Goal: Task Accomplishment & Management: Use online tool/utility

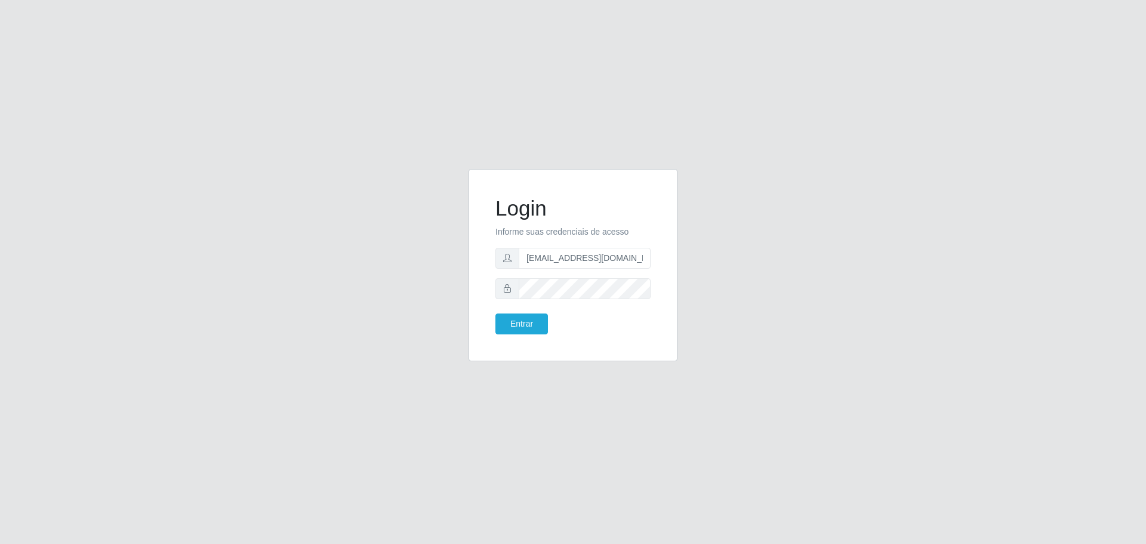
click at [508, 302] on form "Login Informe suas credenciais de acesso [EMAIL_ADDRESS][DOMAIN_NAME] Entrar" at bounding box center [572, 265] width 155 height 138
click at [516, 323] on button "Entrar" at bounding box center [521, 323] width 53 height 21
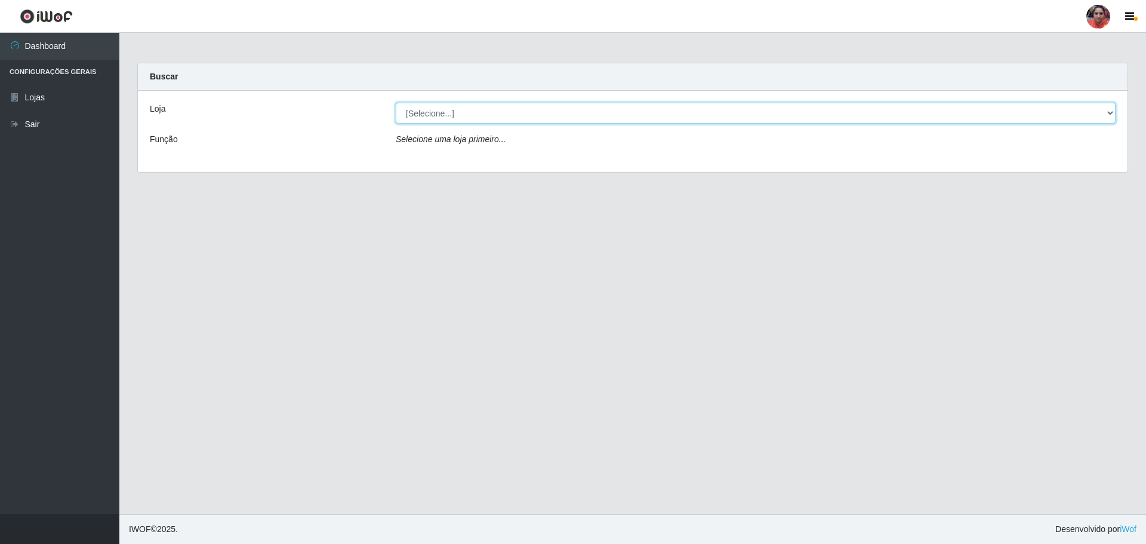
click at [1103, 115] on select "[Selecione...] Mar Vermelho - Loja 05" at bounding box center [756, 113] width 720 height 21
select select "252"
click at [396, 103] on select "[Selecione...] Mar Vermelho - Loja 05" at bounding box center [756, 113] width 720 height 21
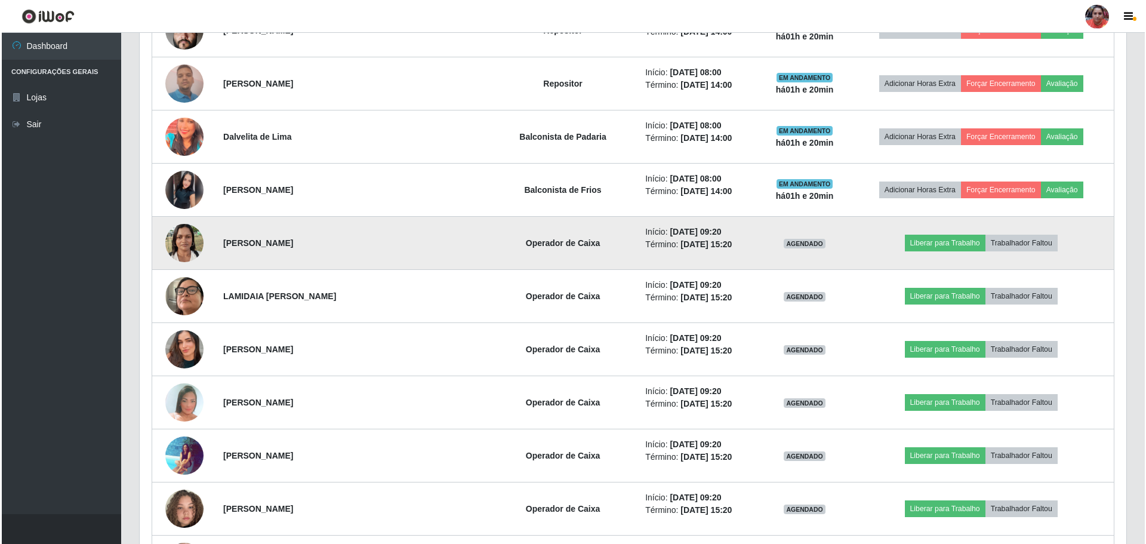
scroll to position [955, 0]
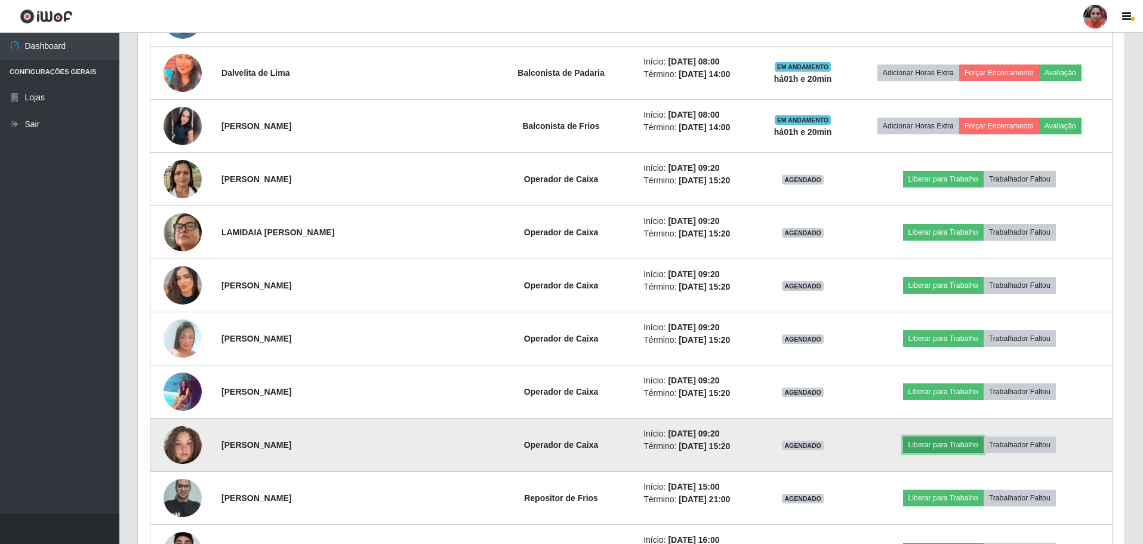
click at [952, 442] on button "Liberar para Trabalho" at bounding box center [943, 444] width 81 height 17
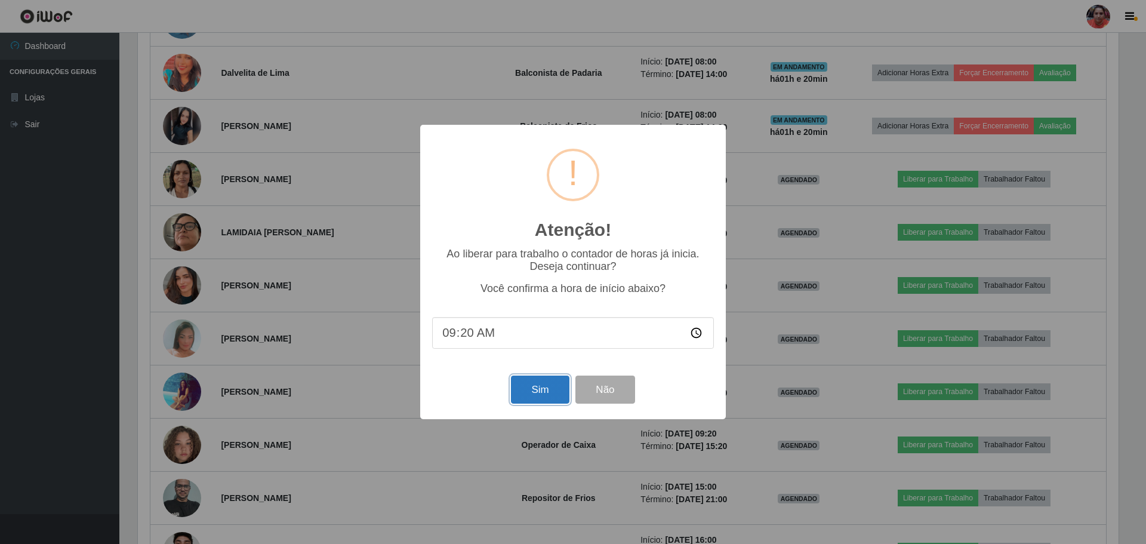
click at [533, 397] on button "Sim" at bounding box center [540, 389] width 58 height 28
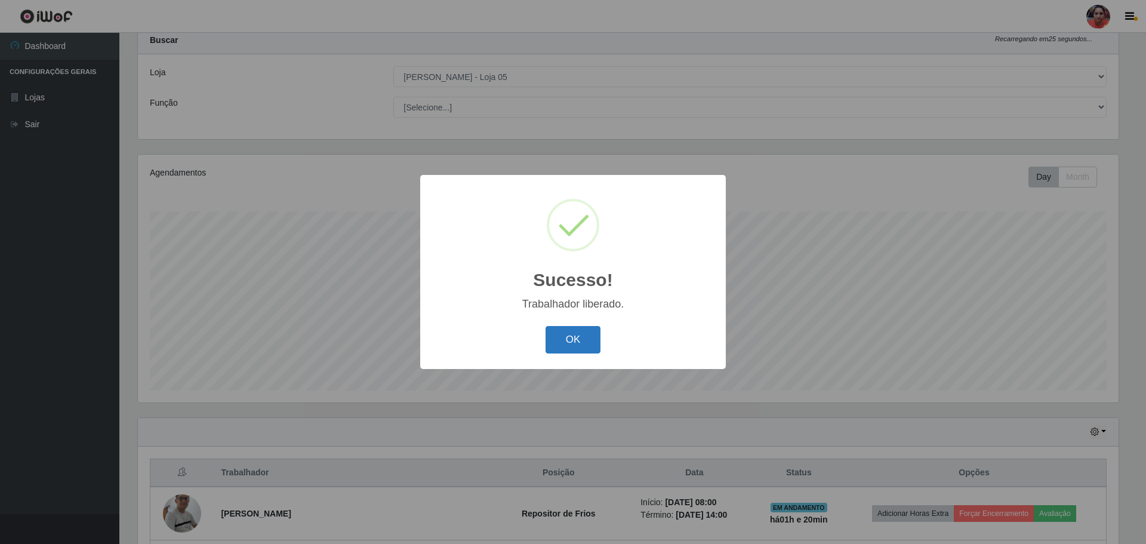
click at [597, 331] on button "OK" at bounding box center [574, 340] width 56 height 28
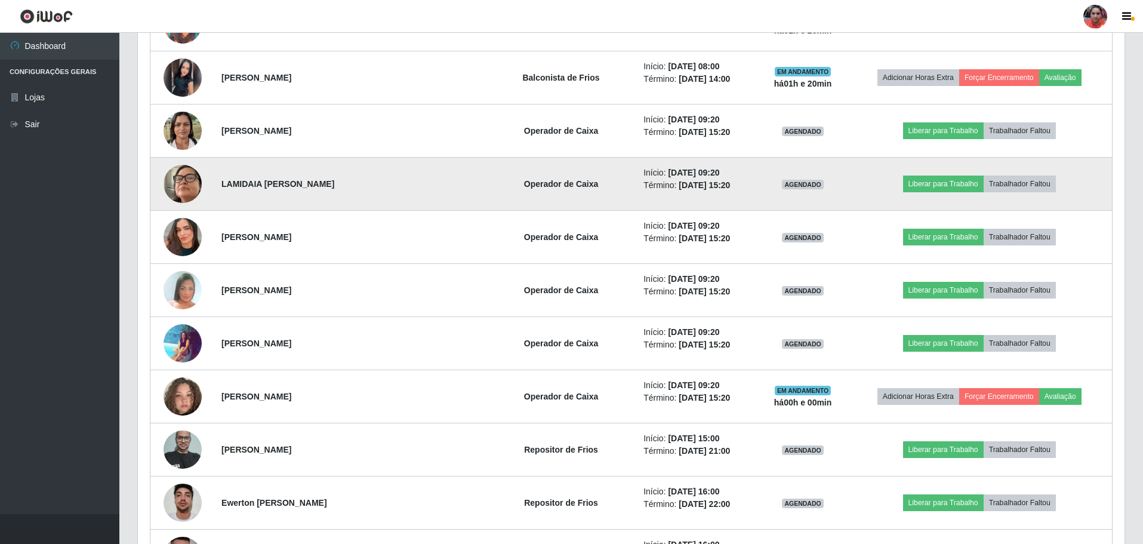
scroll to position [932, 0]
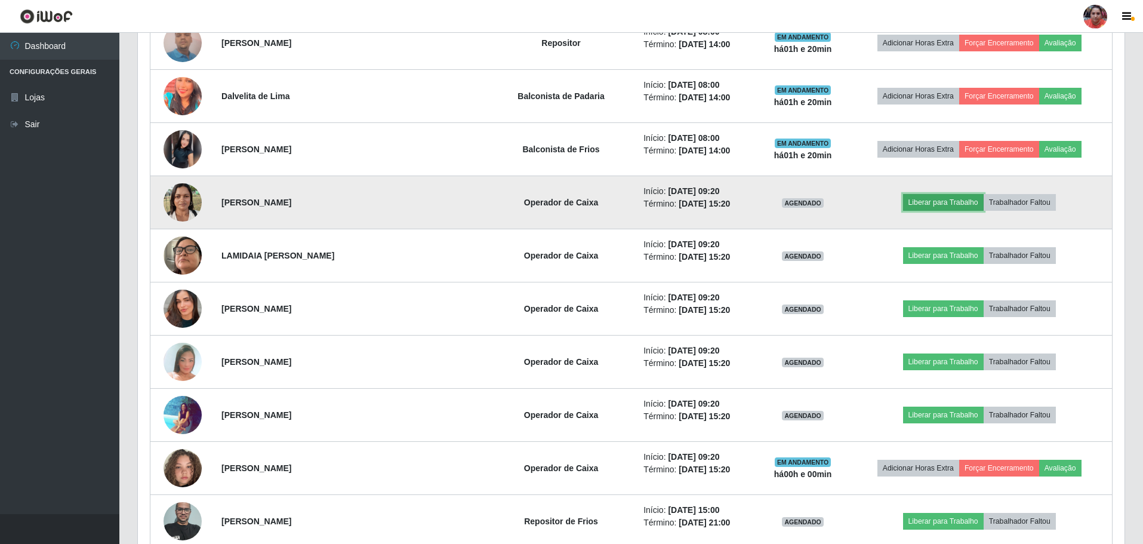
click at [947, 204] on button "Liberar para Trabalho" at bounding box center [943, 202] width 81 height 17
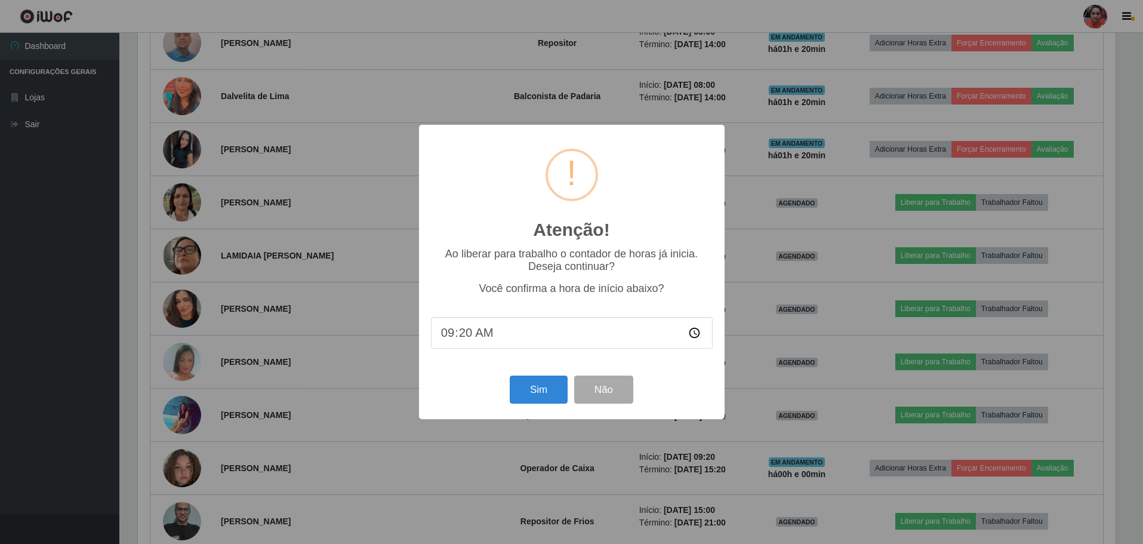
scroll to position [248, 981]
click at [550, 402] on button "Sim" at bounding box center [540, 389] width 58 height 28
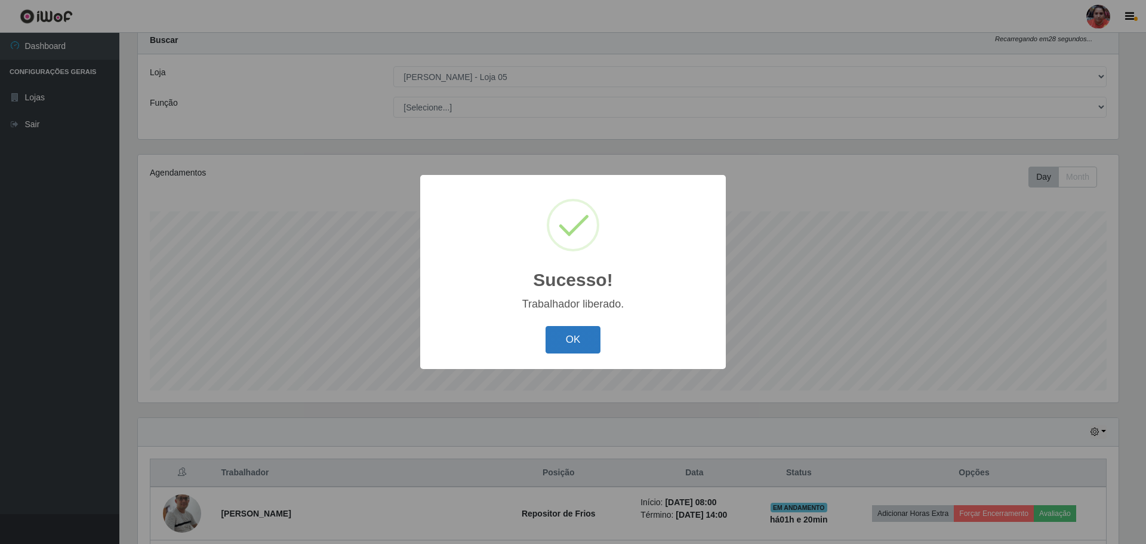
click at [566, 353] on button "OK" at bounding box center [574, 340] width 56 height 28
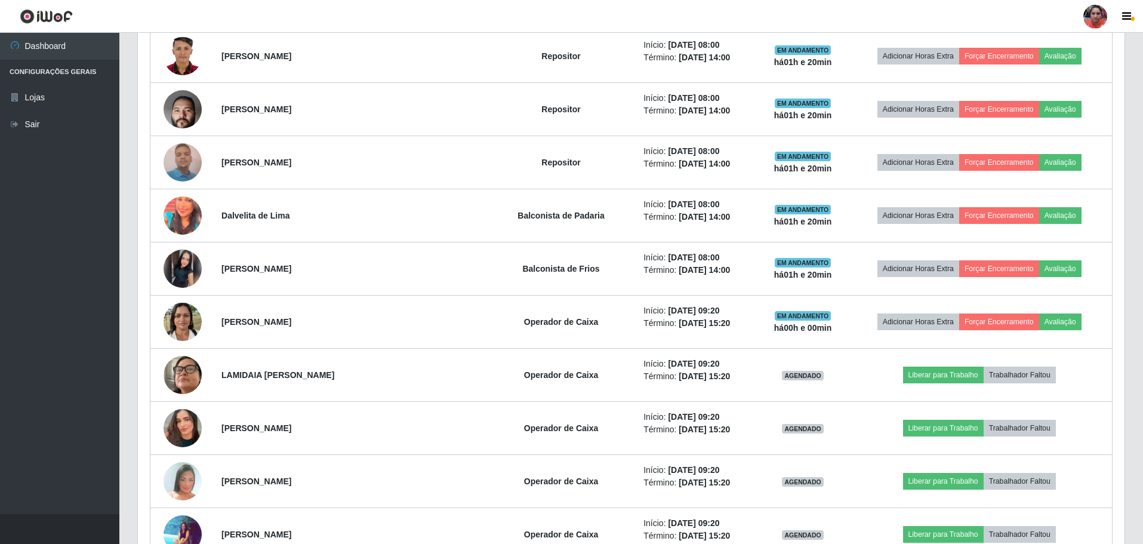
scroll to position [872, 0]
